Goal: Information Seeking & Learning: Find specific fact

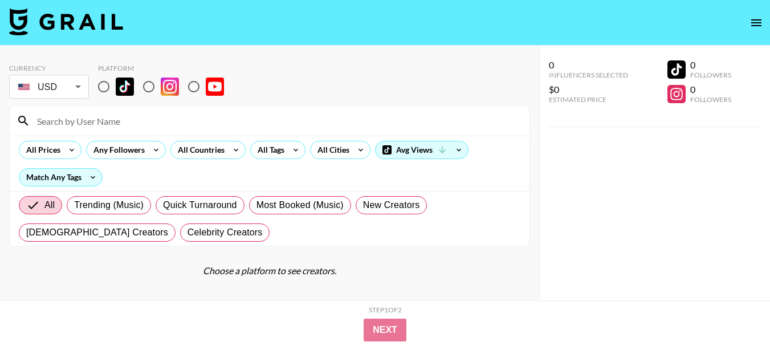
click at [152, 86] on input "radio" at bounding box center [149, 87] width 24 height 24
radio input "true"
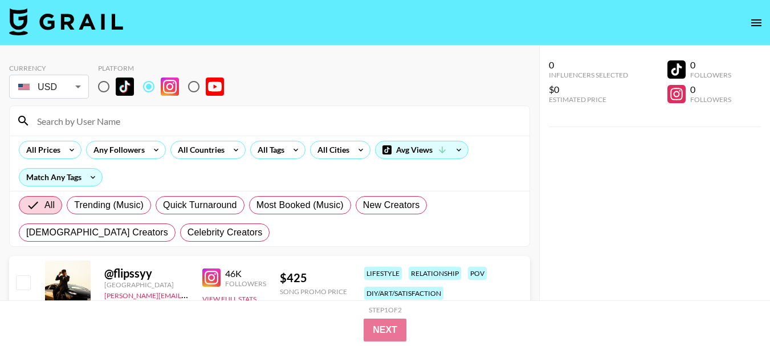
click at [77, 119] on input at bounding box center [276, 121] width 492 height 18
paste input "call.me.[GEOGRAPHIC_DATA]"
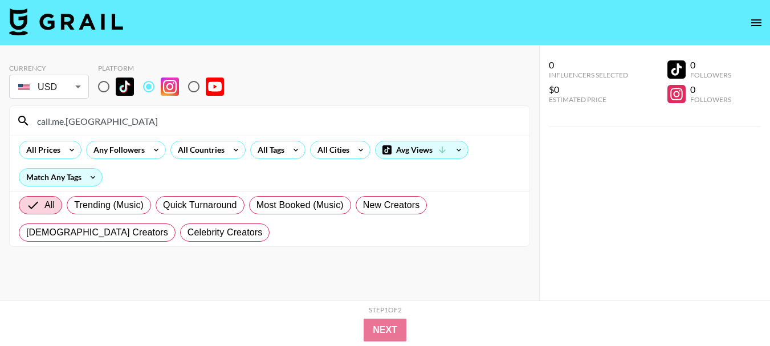
type input "call.me.[GEOGRAPHIC_DATA]"
click at [89, 117] on input "call.me.[GEOGRAPHIC_DATA]" at bounding box center [276, 121] width 492 height 18
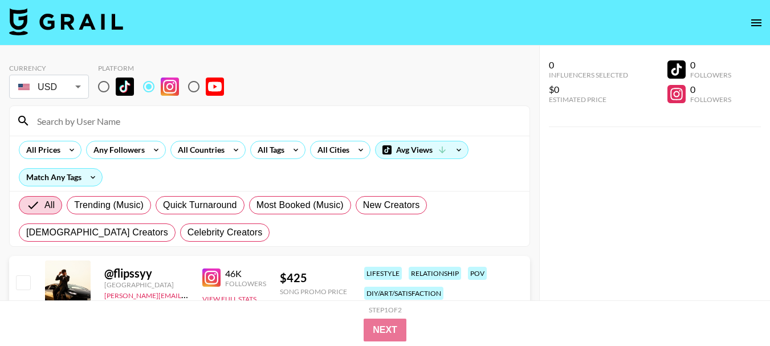
paste input "onlyjayus"
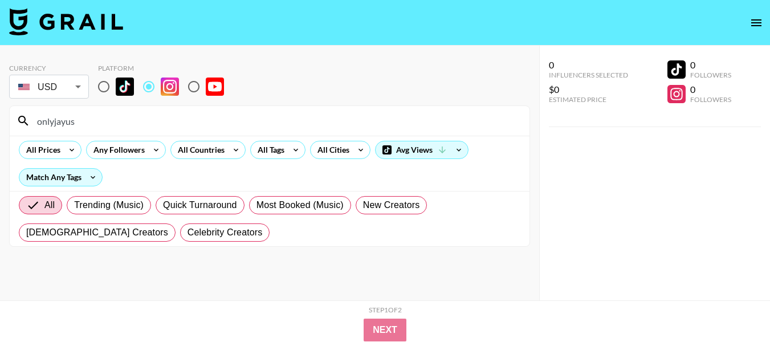
type input "onlyjayus"
click at [66, 125] on input "onlyjayus" at bounding box center [276, 121] width 492 height 18
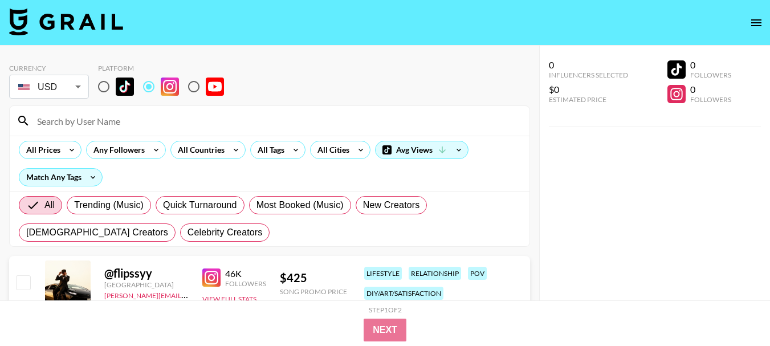
paste input "mrs.samsquatch"
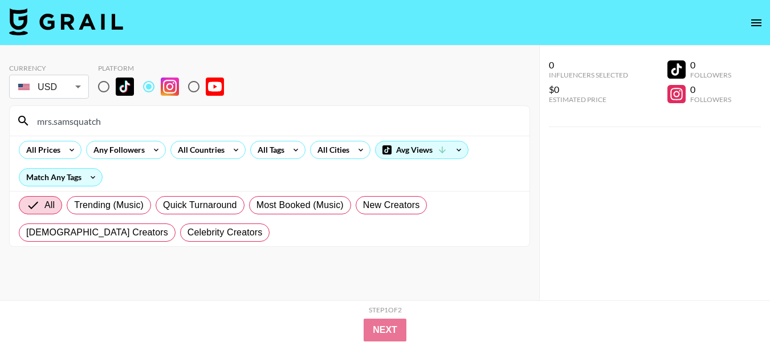
type input "mrs.samsquatch"
click at [67, 124] on input "mrs.samsquatch" at bounding box center [276, 121] width 492 height 18
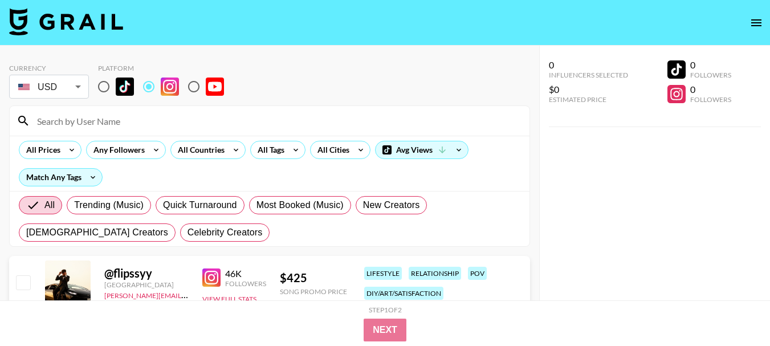
paste input "zolita"
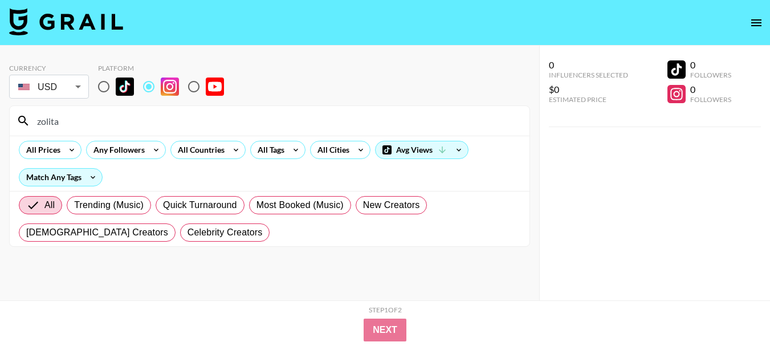
type input "zolita"
click at [50, 124] on input "zolita" at bounding box center [276, 121] width 492 height 18
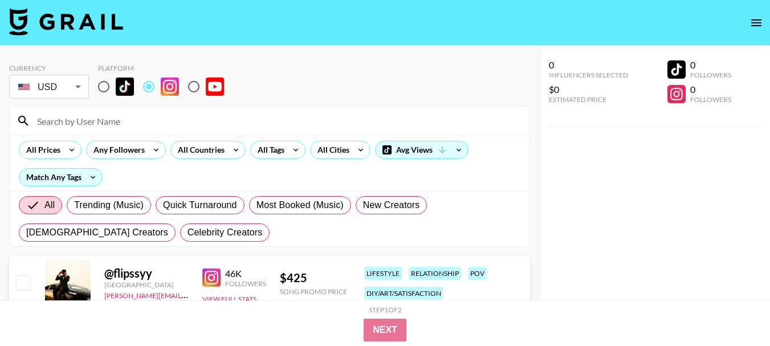
paste input "mrspotatoqueen"
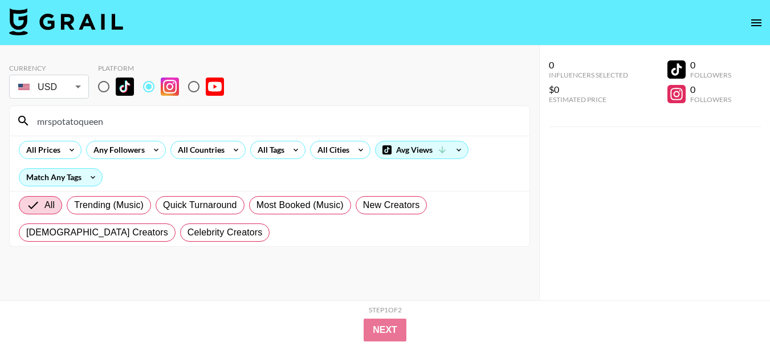
type input "mrspotatoqueen"
click at [61, 121] on input "mrspotatoqueen" at bounding box center [276, 121] width 492 height 18
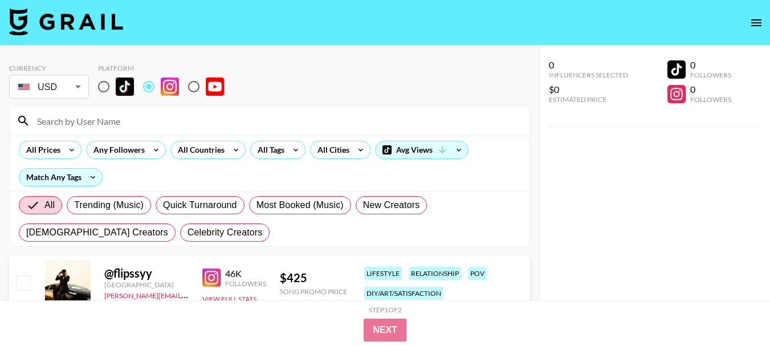
paste input "theboettcherbunch"
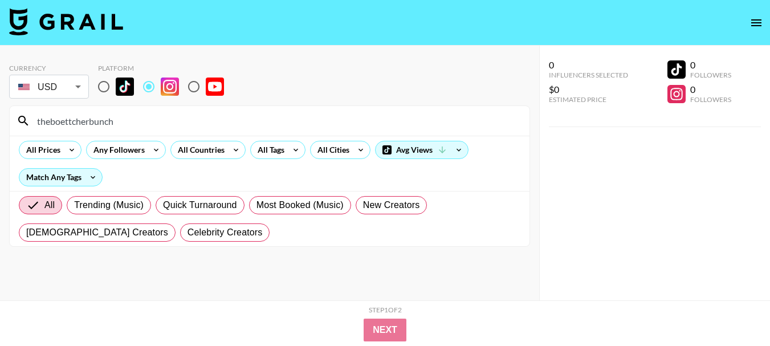
type input "theboettcherbunch"
click at [72, 123] on input "theboettcherbunch" at bounding box center [276, 121] width 492 height 18
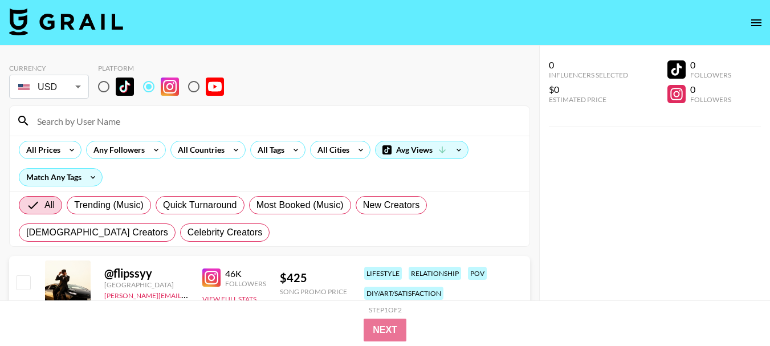
paste input "abbikbrown"
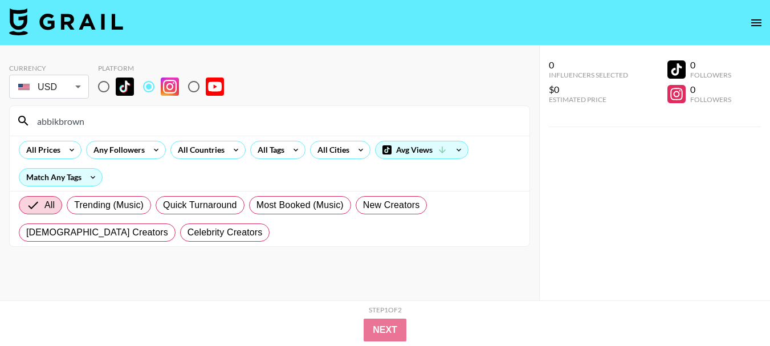
type input "abbikbrown"
click at [69, 124] on input "abbikbrown" at bounding box center [276, 121] width 492 height 18
click at [68, 124] on input "abbikbrown" at bounding box center [276, 121] width 492 height 18
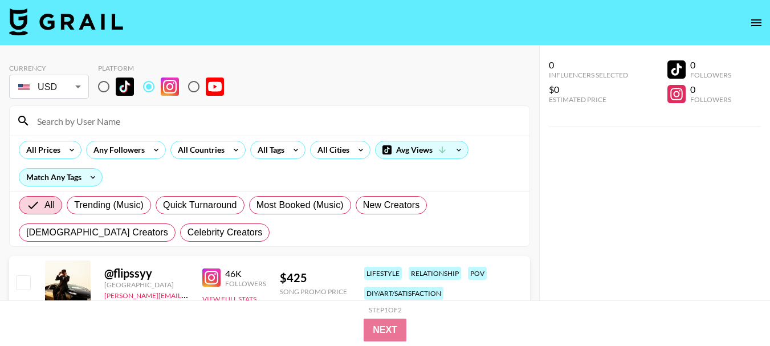
paste input "lucialils"
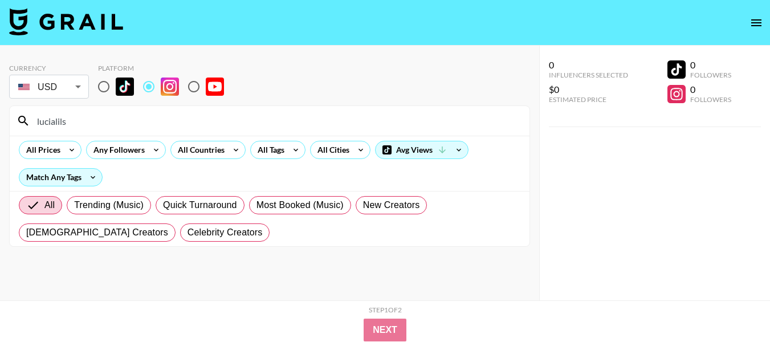
type input "lucialils"
